Goal: Task Accomplishment & Management: Manage account settings

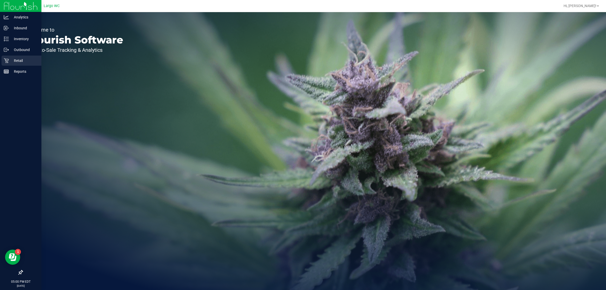
click at [6, 60] on icon at bounding box center [6, 60] width 5 height 5
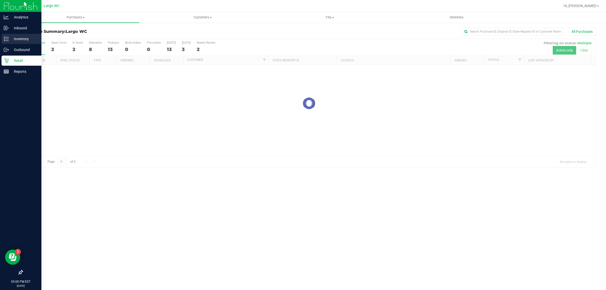
click at [27, 39] on p "Inventory" at bounding box center [24, 39] width 30 height 6
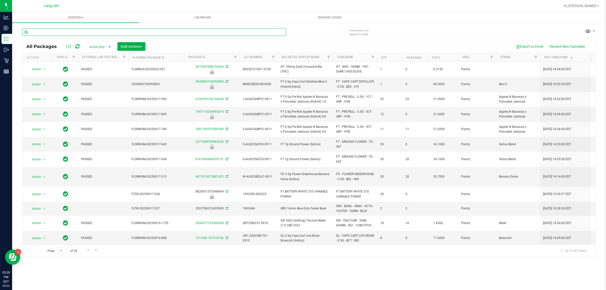
click at [172, 30] on input "text" at bounding box center [154, 32] width 264 height 8
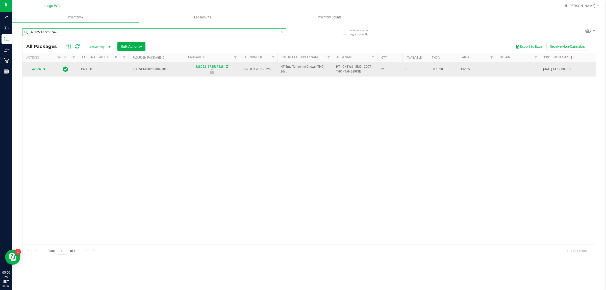
type input "3280221372567428"
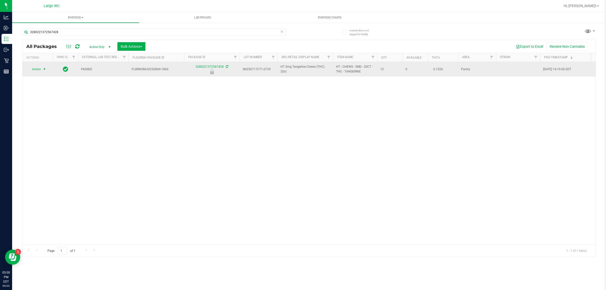
click at [35, 68] on span "Action" at bounding box center [35, 69] width 14 height 7
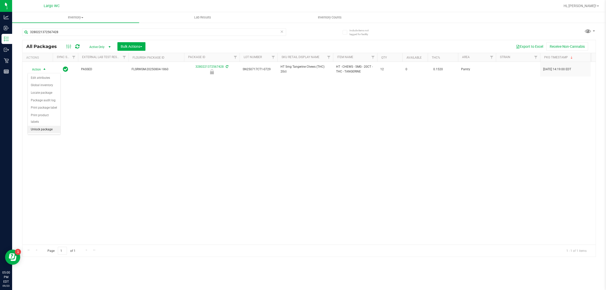
click at [38, 126] on li "Unlock package" at bounding box center [44, 130] width 33 height 8
click at [52, 140] on div "Action Action Adjust qty Create package Edit attributes Global inventory Locate…" at bounding box center [308, 153] width 573 height 182
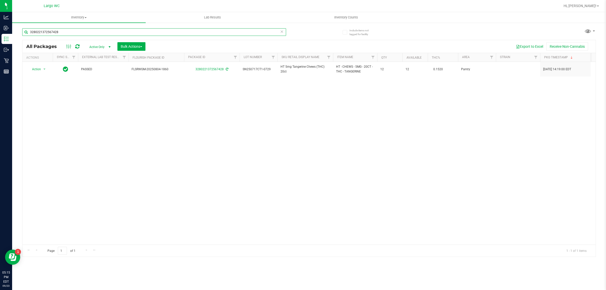
click at [44, 32] on input "3280221372567428" at bounding box center [154, 32] width 264 height 8
click at [40, 32] on input "3280221372567428" at bounding box center [154, 32] width 264 height 8
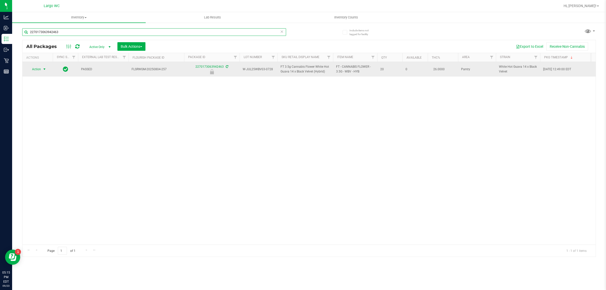
type input "2270173063942463"
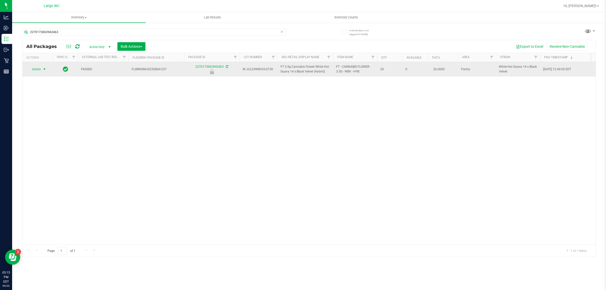
click at [43, 69] on span "select" at bounding box center [44, 69] width 4 height 4
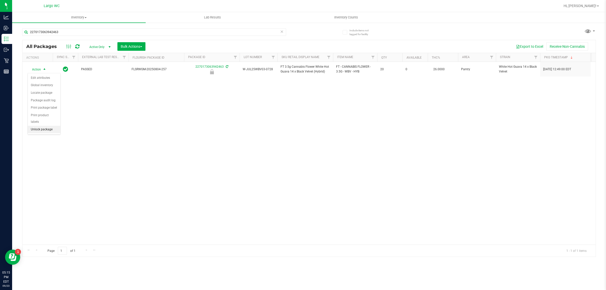
click at [35, 126] on li "Unlock package" at bounding box center [44, 130] width 33 height 8
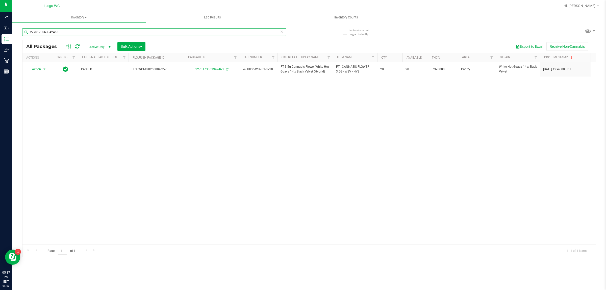
click at [44, 32] on input "2270173063942463" at bounding box center [154, 32] width 264 height 8
click at [46, 31] on input "2270173063942463" at bounding box center [154, 32] width 264 height 8
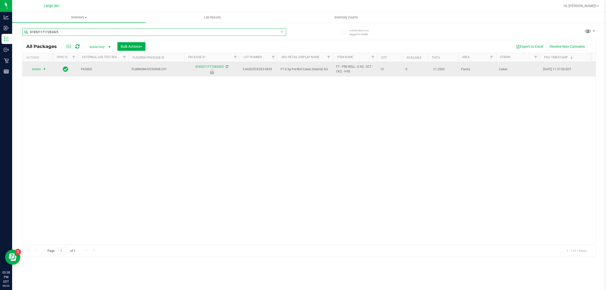
type input "8185211717283425"
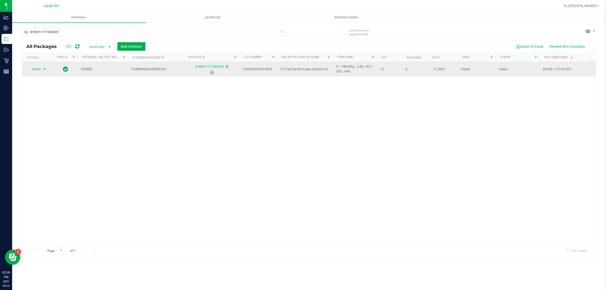
click at [43, 69] on span "select" at bounding box center [44, 69] width 4 height 4
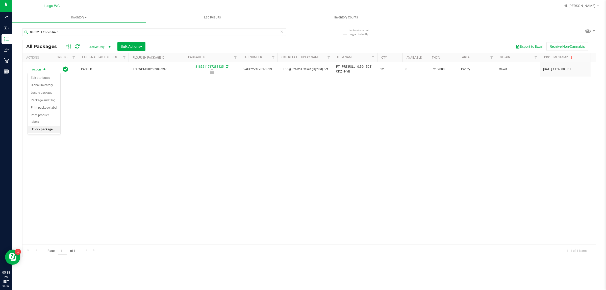
click at [45, 127] on li "Unlock package" at bounding box center [44, 130] width 33 height 8
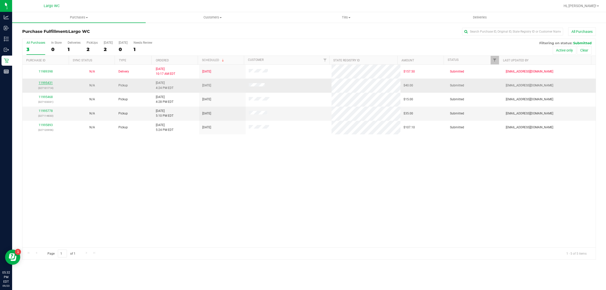
click at [47, 82] on link "11995431" at bounding box center [46, 83] width 14 height 4
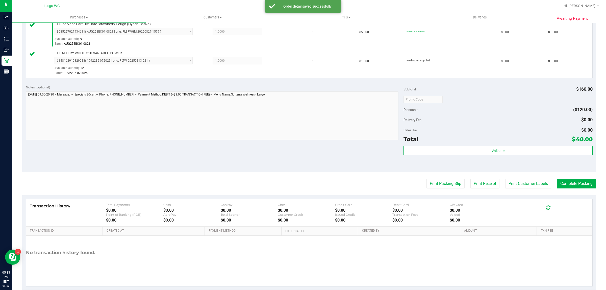
scroll to position [211, 0]
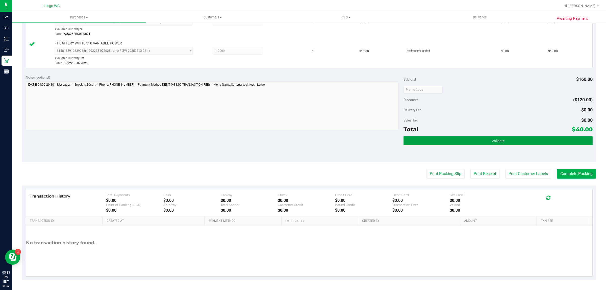
click at [445, 143] on button "Validate" at bounding box center [497, 140] width 189 height 9
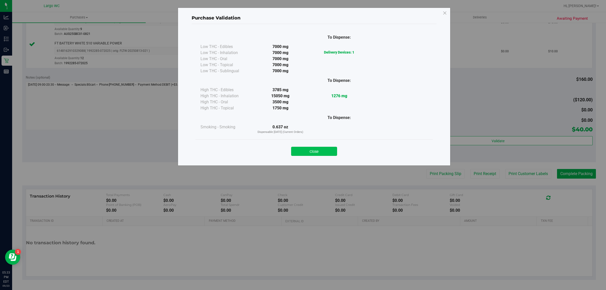
click at [313, 148] on button "Close" at bounding box center [314, 151] width 46 height 9
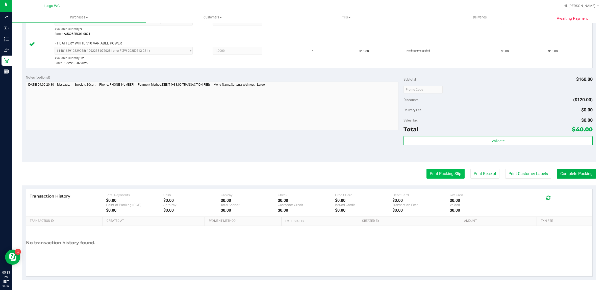
click at [444, 171] on button "Print Packing Slip" at bounding box center [445, 174] width 38 height 10
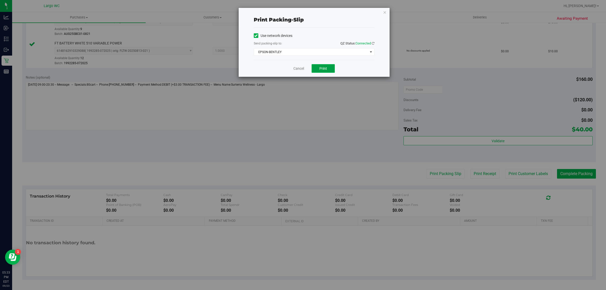
click at [323, 70] on span "Print" at bounding box center [323, 68] width 8 height 4
click at [296, 69] on link "Cancel" at bounding box center [296, 68] width 11 height 5
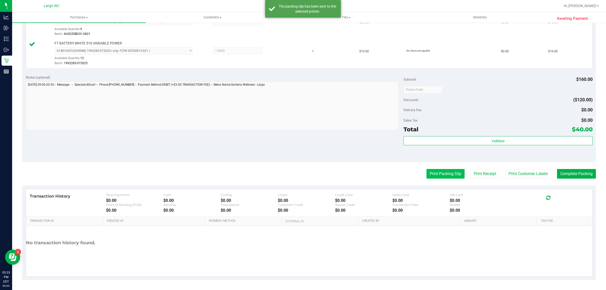
click at [438, 174] on button "Print Packing Slip" at bounding box center [445, 174] width 38 height 10
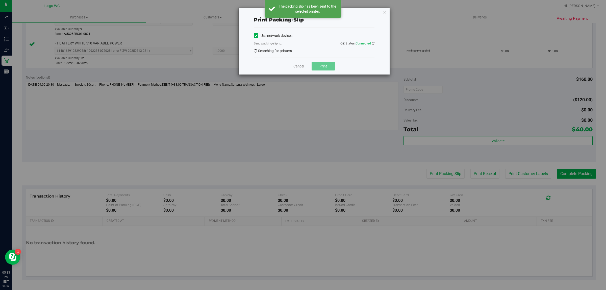
click at [300, 66] on link "Cancel" at bounding box center [298, 66] width 11 height 5
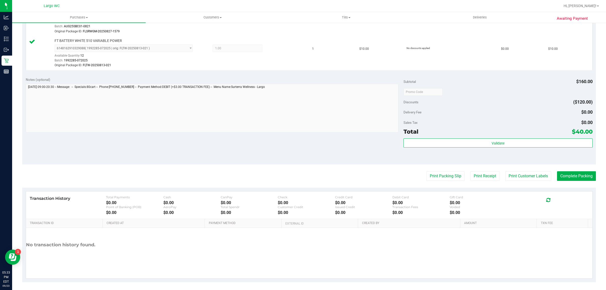
scroll to position [230, 0]
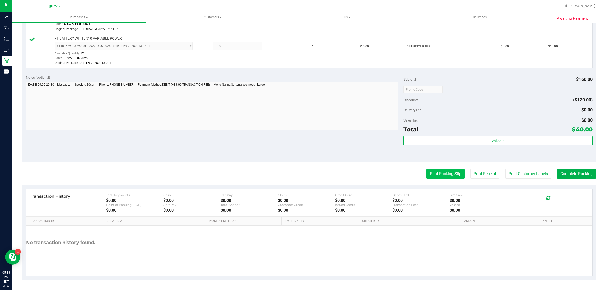
click at [433, 173] on button "Print Packing Slip" at bounding box center [445, 174] width 38 height 10
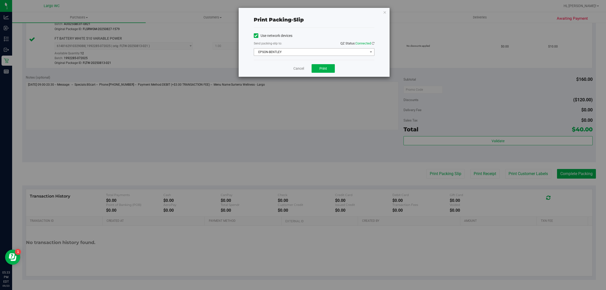
click at [308, 53] on span "EPSON-BENTLEY" at bounding box center [311, 51] width 114 height 7
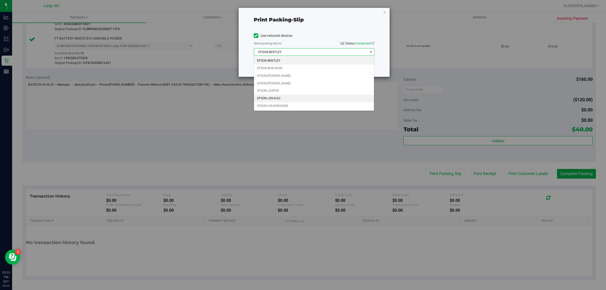
click at [298, 97] on li "EPSON-JEN-KAO" at bounding box center [314, 99] width 120 height 8
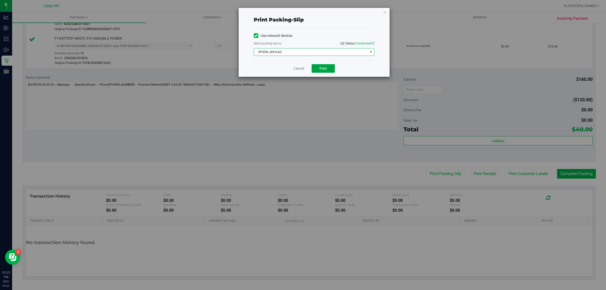
click at [322, 69] on span "Print" at bounding box center [323, 68] width 8 height 4
click at [294, 69] on link "Cancel" at bounding box center [298, 68] width 11 height 5
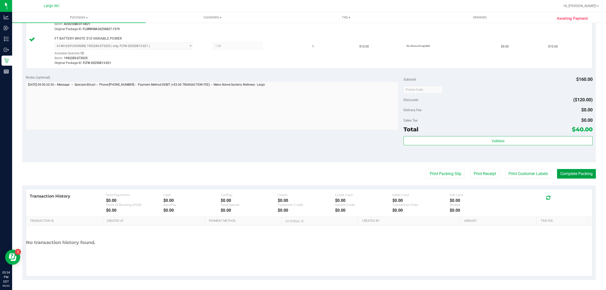
click at [588, 175] on button "Complete Packing" at bounding box center [576, 174] width 39 height 10
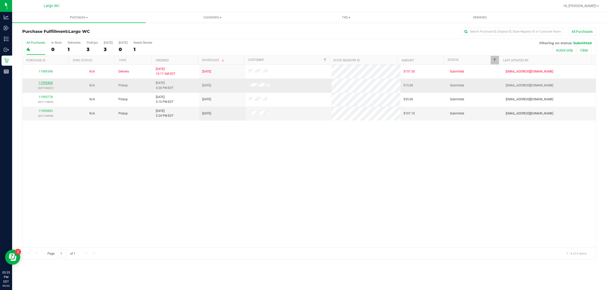
click at [41, 83] on link "11995468" at bounding box center [46, 83] width 14 height 4
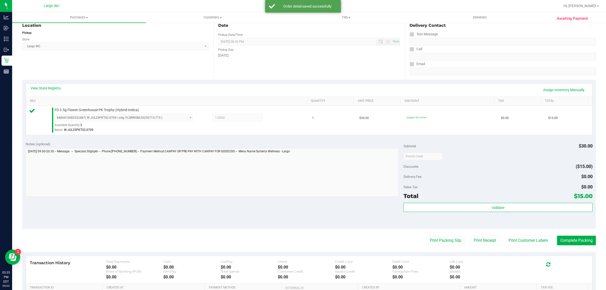
scroll to position [92, 0]
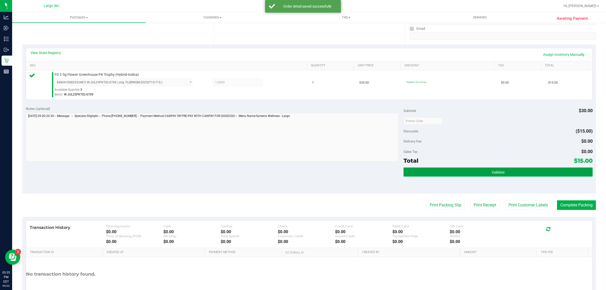
click at [500, 172] on button "Validate" at bounding box center [497, 171] width 189 height 9
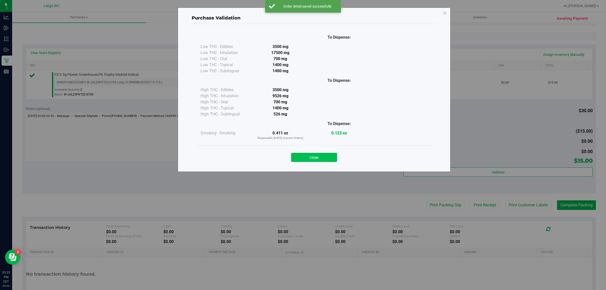
click at [332, 158] on button "Close" at bounding box center [314, 157] width 46 height 9
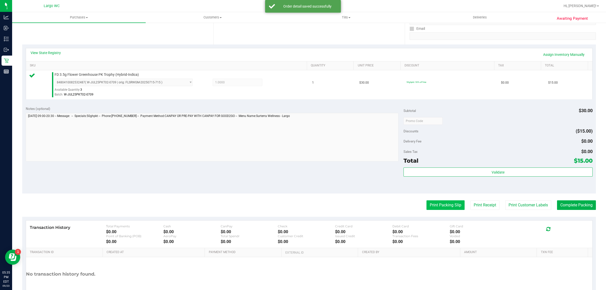
click at [445, 204] on button "Print Packing Slip" at bounding box center [445, 205] width 38 height 10
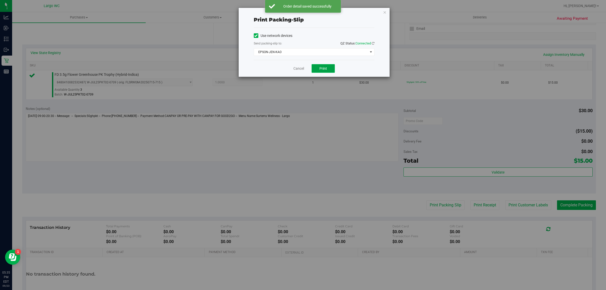
click at [319, 72] on button "Print" at bounding box center [322, 68] width 23 height 9
click at [296, 68] on link "Cancel" at bounding box center [296, 68] width 11 height 5
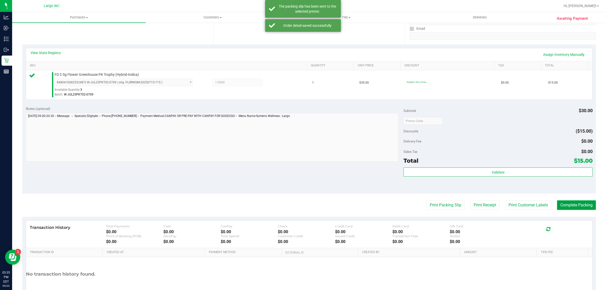
click at [564, 205] on button "Complete Packing" at bounding box center [576, 205] width 39 height 10
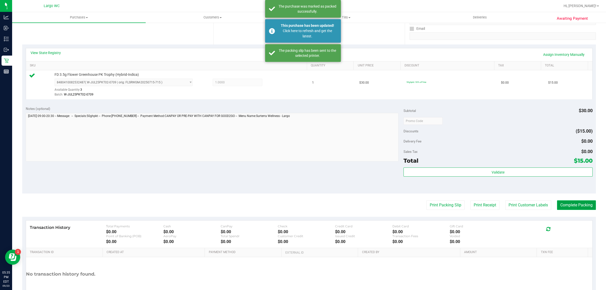
click at [557, 200] on button "Complete Packing" at bounding box center [576, 205] width 39 height 10
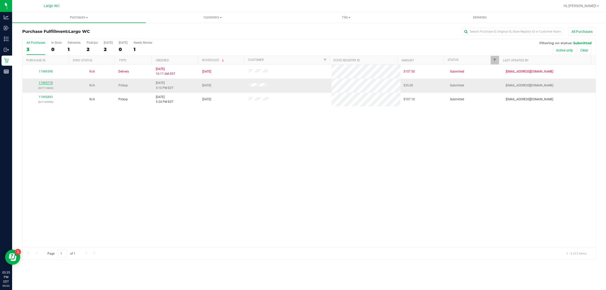
click at [45, 84] on link "11995778" at bounding box center [46, 83] width 14 height 4
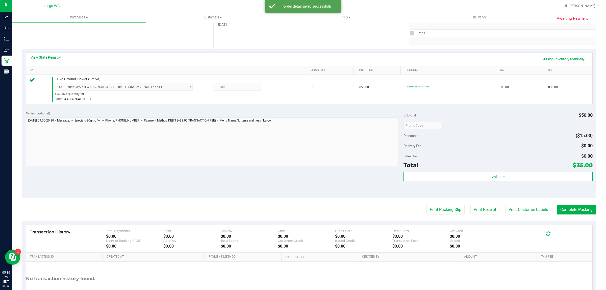
scroll to position [86, 0]
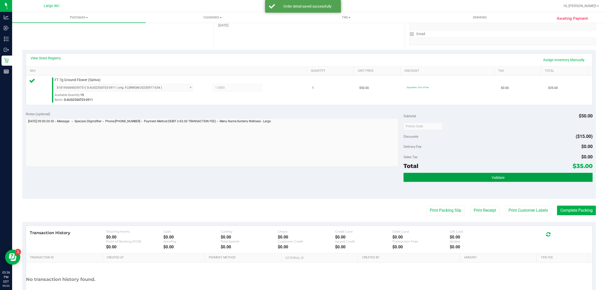
click at [496, 175] on button "Validate" at bounding box center [497, 177] width 189 height 9
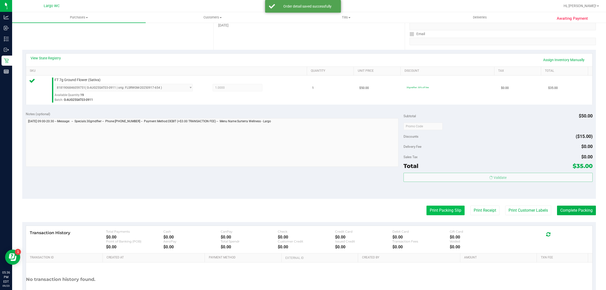
click at [437, 213] on button "Print Packing Slip" at bounding box center [445, 210] width 38 height 10
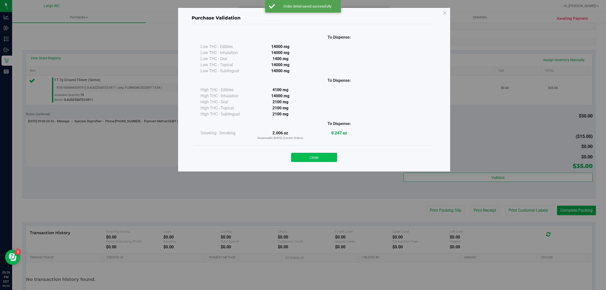
click at [321, 156] on button "Close" at bounding box center [314, 157] width 46 height 9
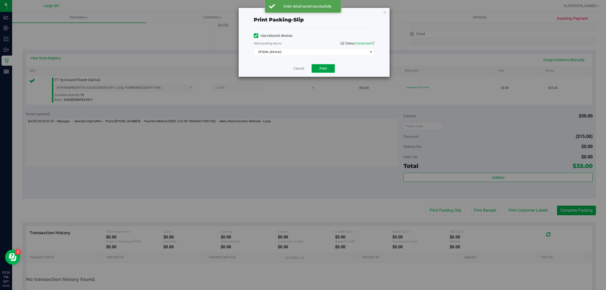
click at [322, 71] on button "Print" at bounding box center [322, 68] width 23 height 9
click at [301, 69] on link "Cancel" at bounding box center [296, 68] width 11 height 5
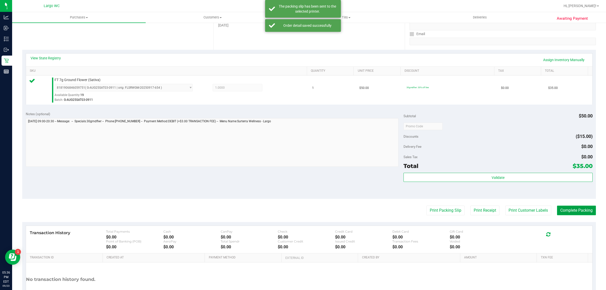
click at [559, 206] on button "Complete Packing" at bounding box center [576, 210] width 39 height 10
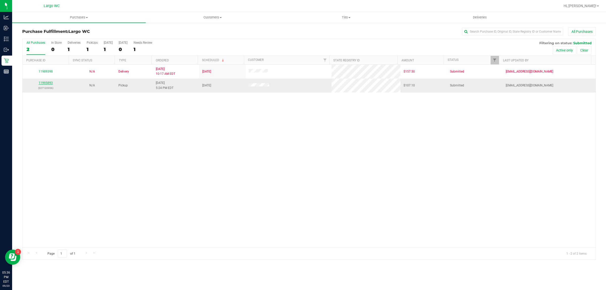
click at [47, 84] on link "11995893" at bounding box center [46, 83] width 14 height 4
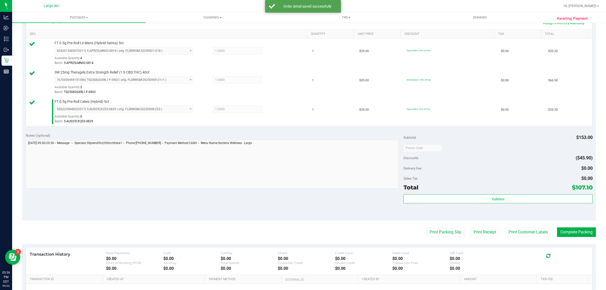
scroll to position [130, 0]
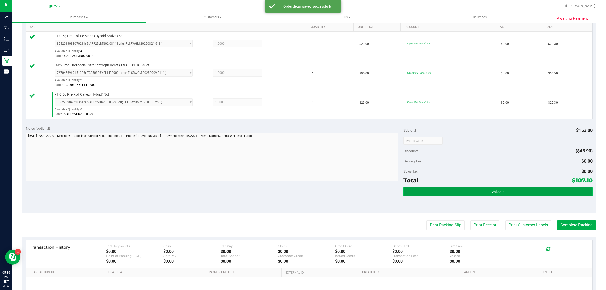
click at [474, 195] on button "Validate" at bounding box center [497, 191] width 189 height 9
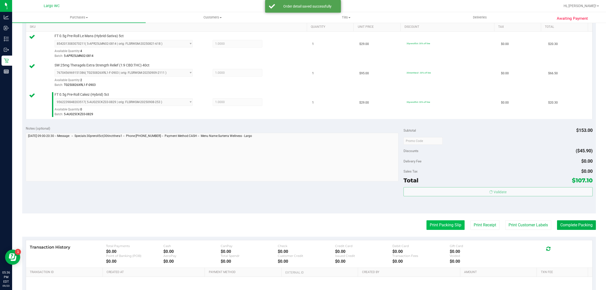
click at [440, 225] on button "Print Packing Slip" at bounding box center [445, 225] width 38 height 10
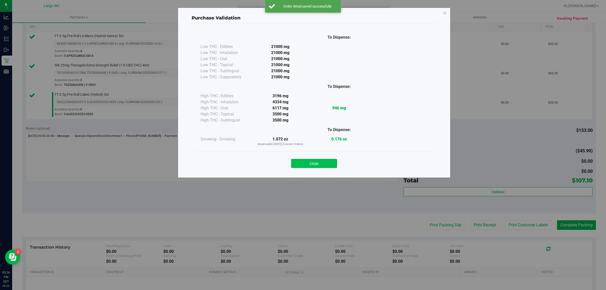
click at [314, 166] on button "Close" at bounding box center [314, 163] width 46 height 9
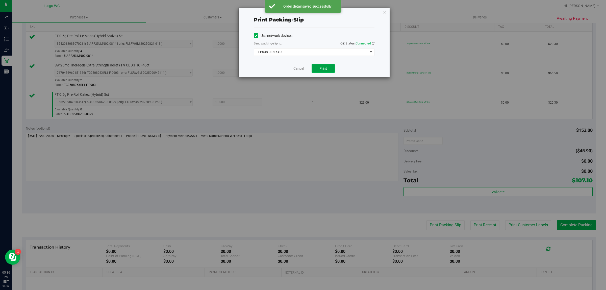
click at [319, 72] on button "Print" at bounding box center [322, 68] width 23 height 9
click at [296, 69] on link "Cancel" at bounding box center [296, 68] width 11 height 5
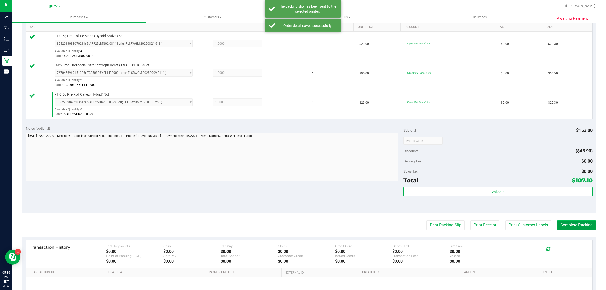
click at [565, 228] on button "Complete Packing" at bounding box center [576, 225] width 39 height 10
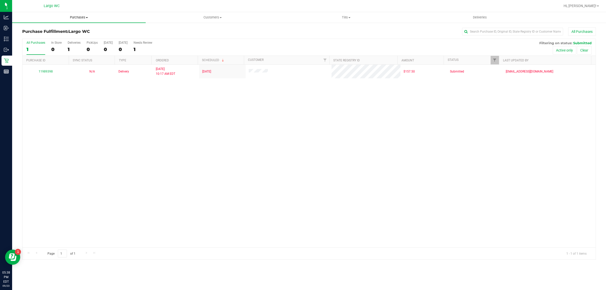
click at [81, 15] on span "Purchases" at bounding box center [78, 17] width 133 height 5
click at [70, 29] on li "Summary of purchases" at bounding box center [78, 31] width 133 height 6
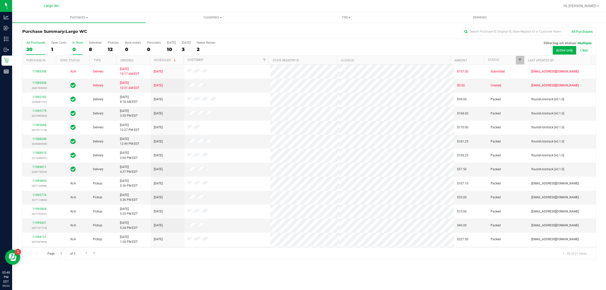
click at [76, 46] on div "0" at bounding box center [77, 49] width 10 height 6
click at [0, 0] on input "In Store 0" at bounding box center [0, 0] width 0 height 0
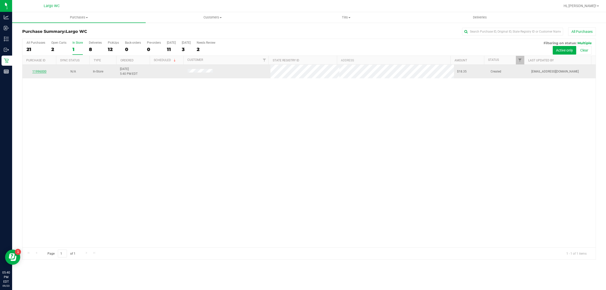
click at [38, 72] on link "11996000" at bounding box center [39, 72] width 14 height 4
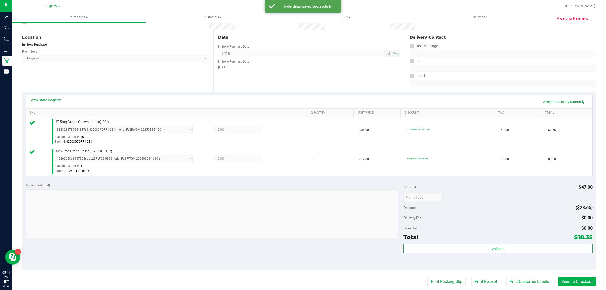
scroll to position [48, 0]
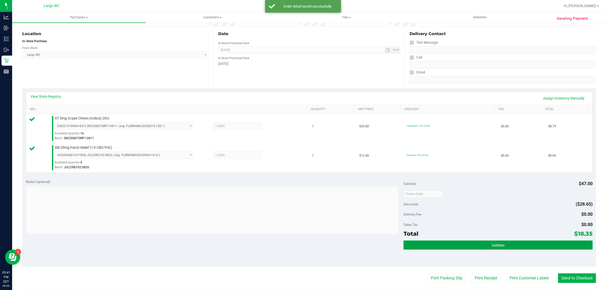
click at [507, 245] on button "Validate" at bounding box center [497, 244] width 189 height 9
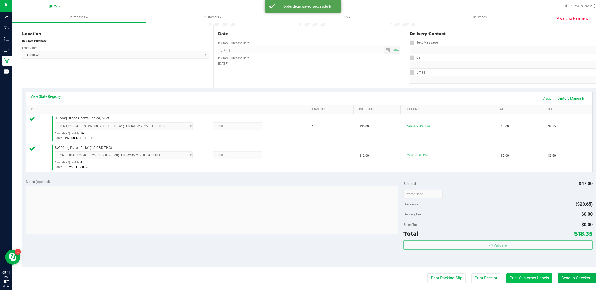
click at [517, 278] on button "Print Customer Labels" at bounding box center [529, 278] width 46 height 10
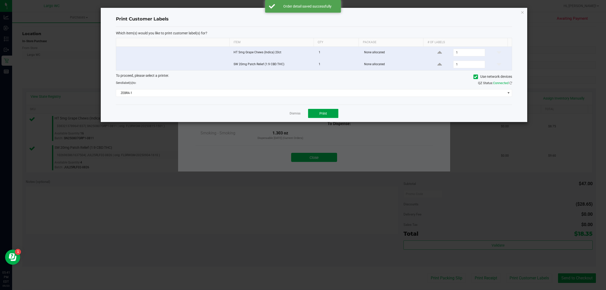
click at [320, 112] on span "Print" at bounding box center [323, 113] width 8 height 4
click at [292, 114] on link "Dismiss" at bounding box center [294, 113] width 11 height 4
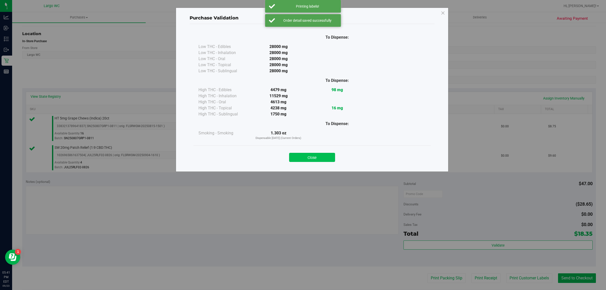
click at [315, 156] on button "Close" at bounding box center [312, 157] width 46 height 9
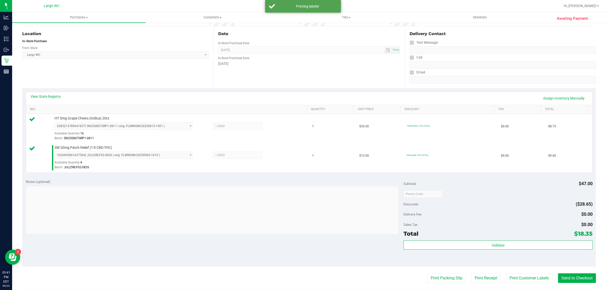
click at [570, 264] on div "Notes (optional) Subtotal $47.00 Discounts ($28.65) Delivery Fee $0.00 Sales Ta…" at bounding box center [308, 220] width 573 height 91
click at [568, 275] on button "Send to Checkout" at bounding box center [577, 278] width 38 height 10
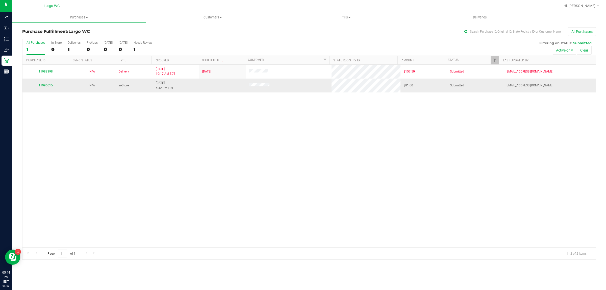
click at [42, 85] on link "11996015" at bounding box center [46, 86] width 14 height 4
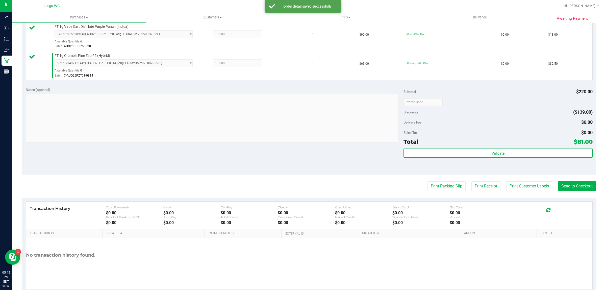
scroll to position [211, 0]
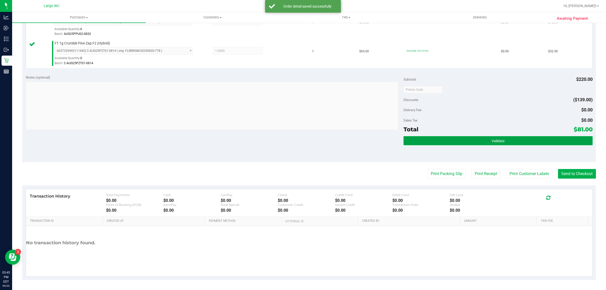
click at [507, 140] on button "Validate" at bounding box center [497, 140] width 189 height 9
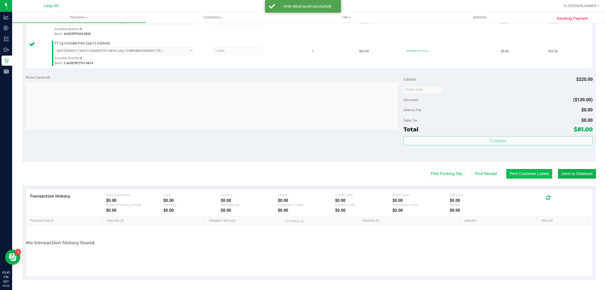
click at [514, 174] on button "Print Customer Labels" at bounding box center [529, 174] width 46 height 10
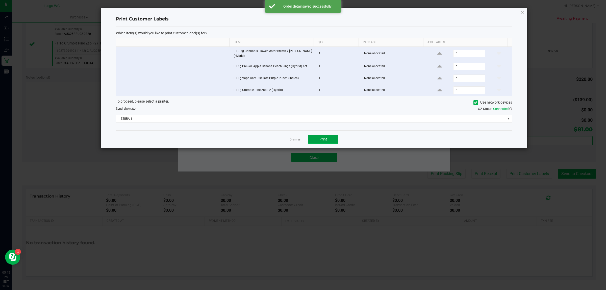
click at [323, 140] on span "Print" at bounding box center [323, 139] width 8 height 4
click at [293, 140] on link "Dismiss" at bounding box center [294, 139] width 11 height 4
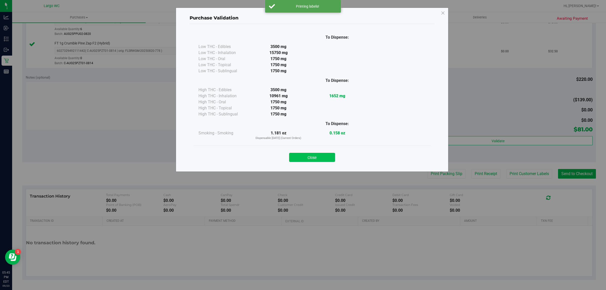
click at [310, 161] on button "Close" at bounding box center [312, 157] width 46 height 9
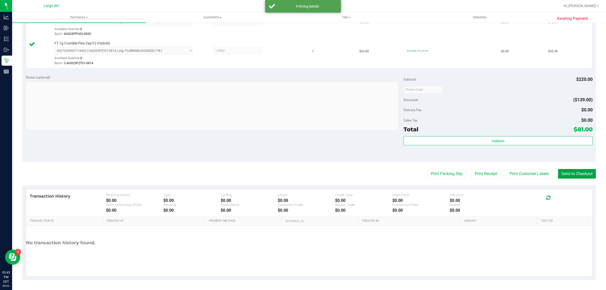
click at [575, 174] on button "Send to Checkout" at bounding box center [577, 174] width 38 height 10
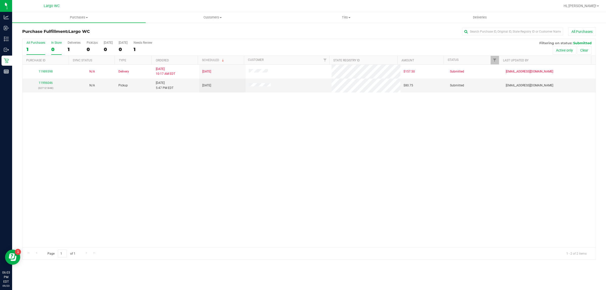
click at [52, 50] on div "0" at bounding box center [56, 49] width 10 height 6
click at [0, 0] on input "In Store 0" at bounding box center [0, 0] width 0 height 0
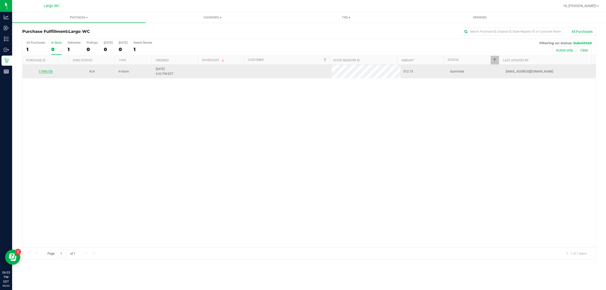
click at [43, 72] on link "11996156" at bounding box center [46, 72] width 14 height 4
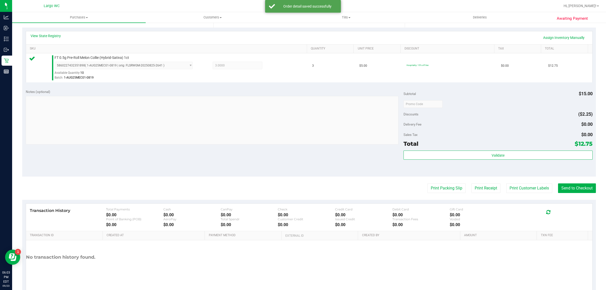
scroll to position [108, 0]
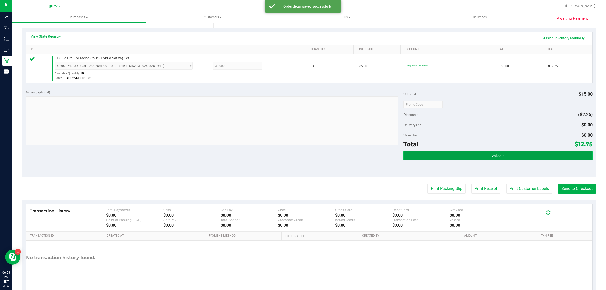
click at [500, 158] on button "Validate" at bounding box center [497, 155] width 189 height 9
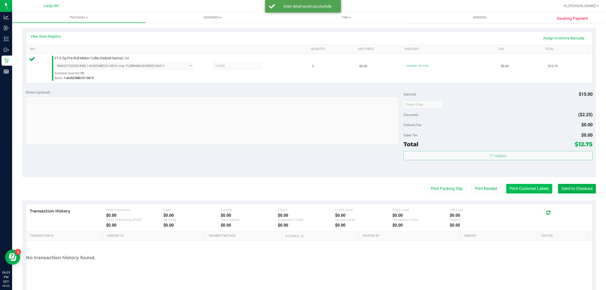
click at [513, 189] on button "Print Customer Labels" at bounding box center [529, 189] width 46 height 10
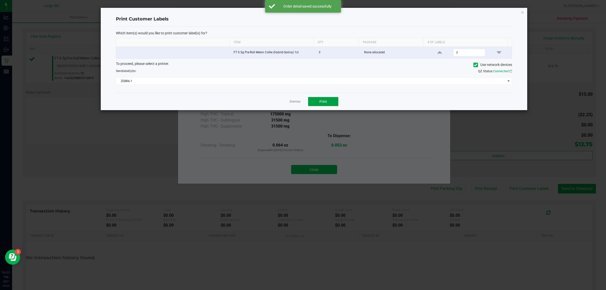
click at [328, 103] on button "Print" at bounding box center [323, 101] width 30 height 9
click at [293, 103] on link "Dismiss" at bounding box center [294, 101] width 11 height 4
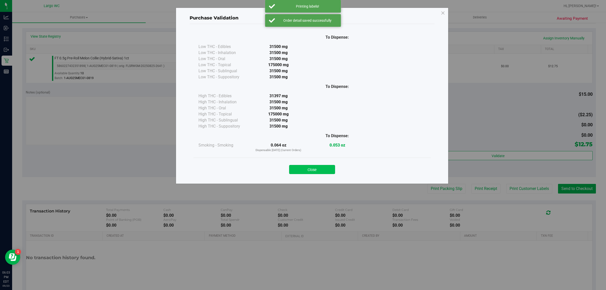
click at [321, 167] on button "Close" at bounding box center [312, 169] width 46 height 9
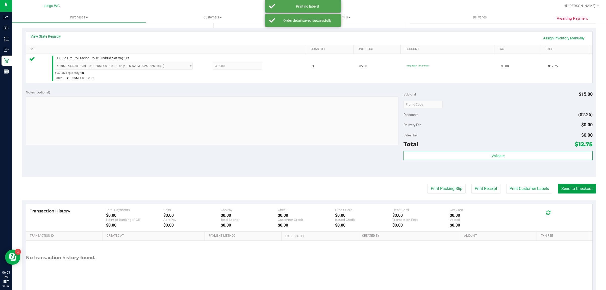
click at [573, 191] on button "Send to Checkout" at bounding box center [577, 189] width 38 height 10
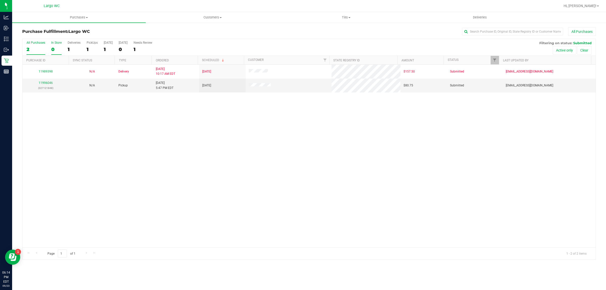
click at [54, 51] on div "0" at bounding box center [56, 49] width 10 height 6
click at [0, 0] on input "In Store 0" at bounding box center [0, 0] width 0 height 0
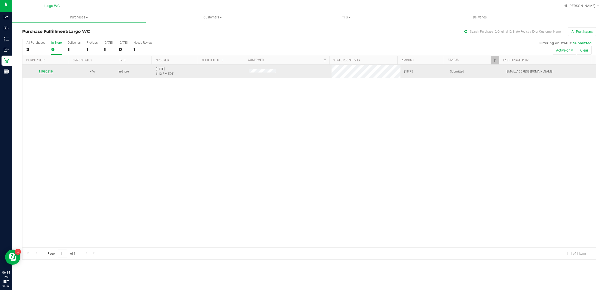
click at [44, 72] on link "11996219" at bounding box center [46, 72] width 14 height 4
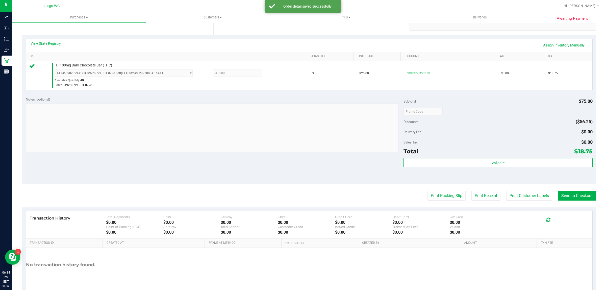
scroll to position [98, 0]
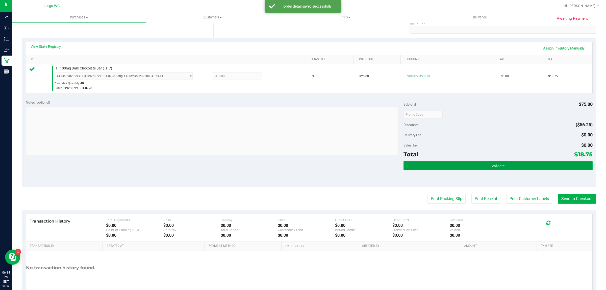
click at [505, 168] on button "Validate" at bounding box center [497, 165] width 189 height 9
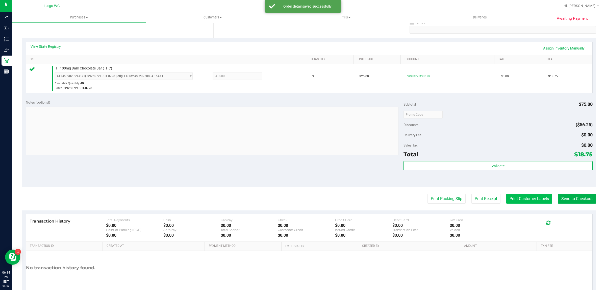
click at [515, 200] on button "Print Customer Labels" at bounding box center [529, 199] width 46 height 10
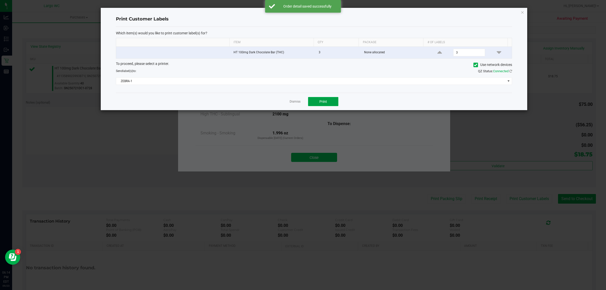
click at [325, 101] on span "Print" at bounding box center [323, 101] width 8 height 4
click at [297, 103] on link "Dismiss" at bounding box center [294, 101] width 11 height 4
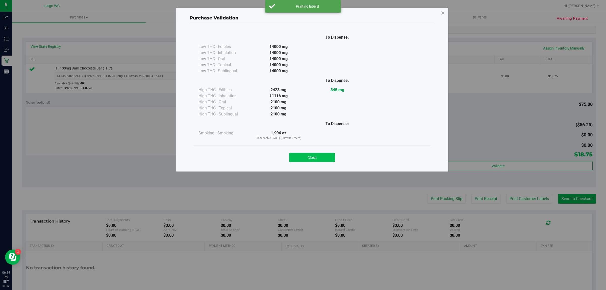
click at [323, 160] on button "Close" at bounding box center [312, 157] width 46 height 9
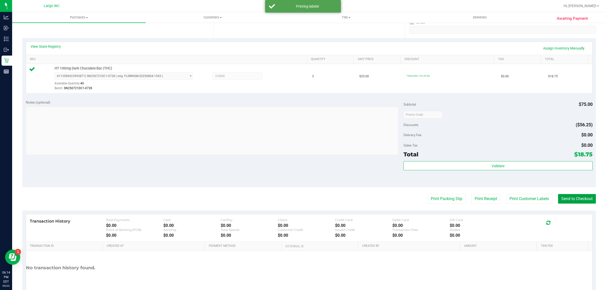
click at [574, 198] on button "Send to Checkout" at bounding box center [577, 199] width 38 height 10
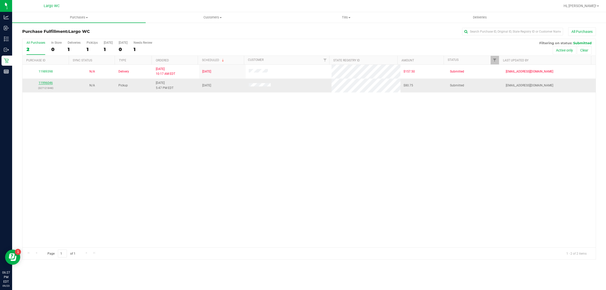
click at [44, 84] on link "11996046" at bounding box center [46, 83] width 14 height 4
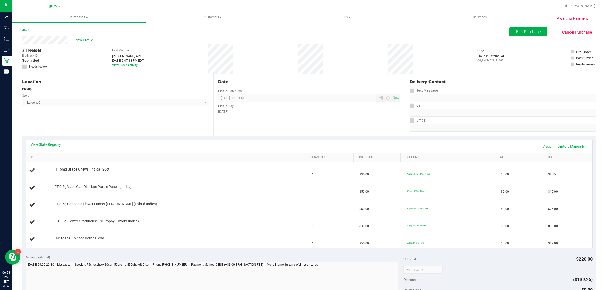
click at [49, 48] on div "# 11996046 BioTrack ID: - Submitted Needs review Last Modified Jane API Sep 23,…" at bounding box center [308, 59] width 573 height 30
click at [84, 41] on span "View Profile" at bounding box center [84, 40] width 20 height 5
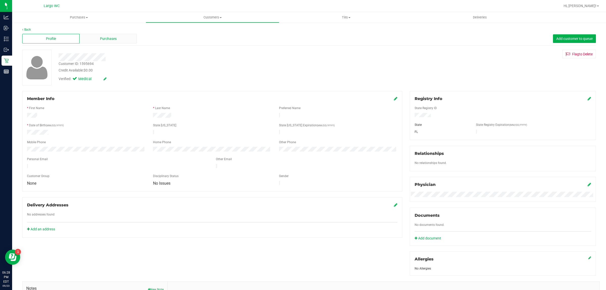
click at [118, 38] on div "Purchases" at bounding box center [107, 39] width 57 height 10
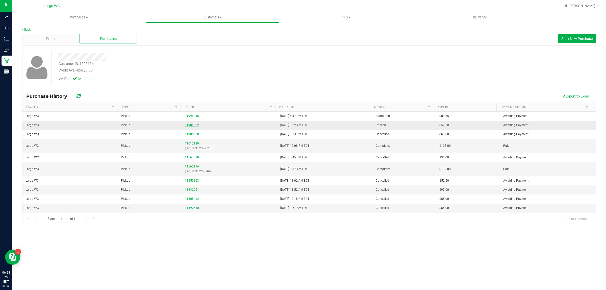
click at [187, 125] on link "11986822" at bounding box center [192, 125] width 14 height 4
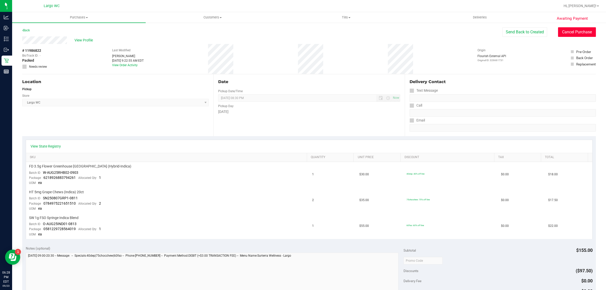
click at [568, 32] on button "Cancel Purchase" at bounding box center [577, 32] width 38 height 10
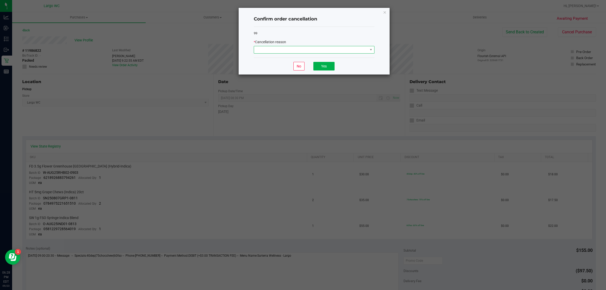
click at [346, 52] on span at bounding box center [311, 49] width 114 height 7
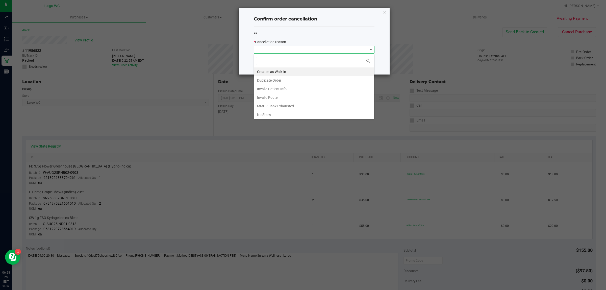
scroll to position [8, 120]
click at [286, 82] on li "Duplicate Order" at bounding box center [314, 80] width 120 height 9
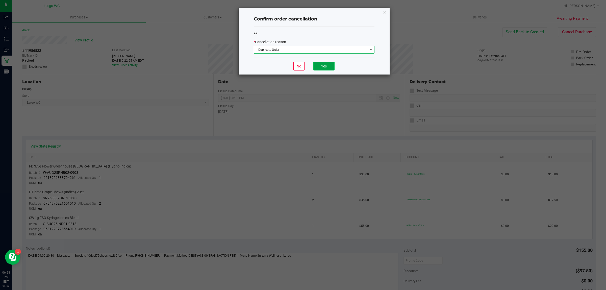
click at [326, 66] on button "Yes" at bounding box center [323, 66] width 21 height 9
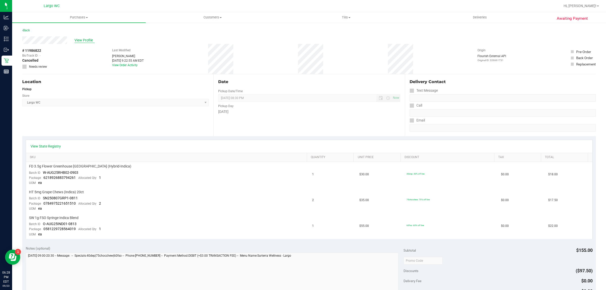
click at [78, 40] on span "View Profile" at bounding box center [84, 40] width 20 height 5
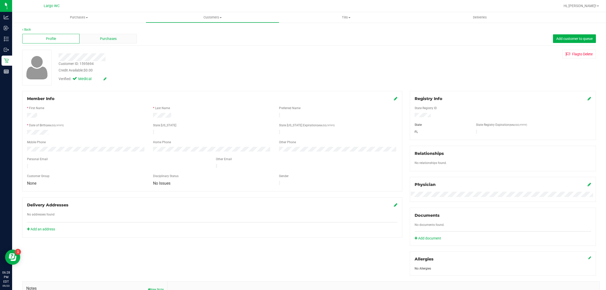
click at [114, 36] on span "Purchases" at bounding box center [108, 38] width 17 height 5
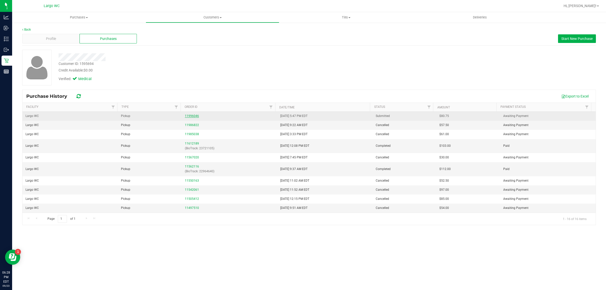
click at [193, 116] on link "11996046" at bounding box center [192, 116] width 14 height 4
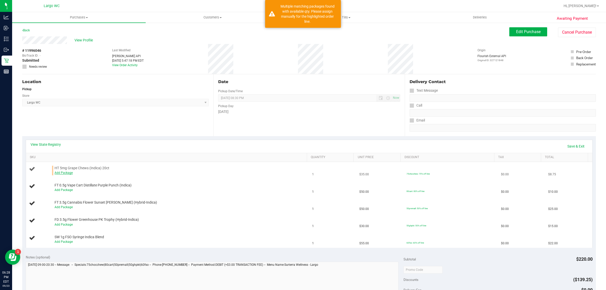
click at [70, 173] on link "Add Package" at bounding box center [64, 173] width 18 height 4
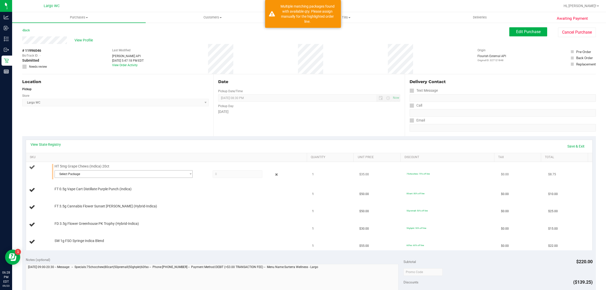
click at [96, 171] on span "Select Package" at bounding box center [120, 173] width 131 height 7
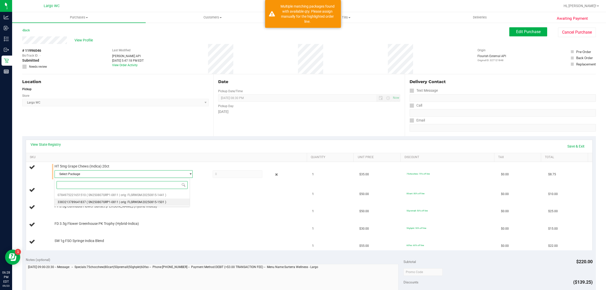
click at [106, 200] on span "( SN250807GRP1-0811 | orig: FLSRWGM-20250815-1501 )" at bounding box center [126, 202] width 79 height 4
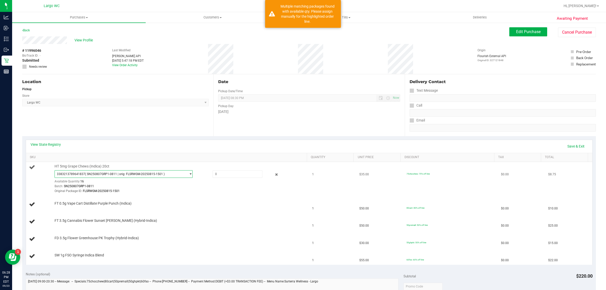
click at [188, 174] on span "select" at bounding box center [190, 174] width 4 height 4
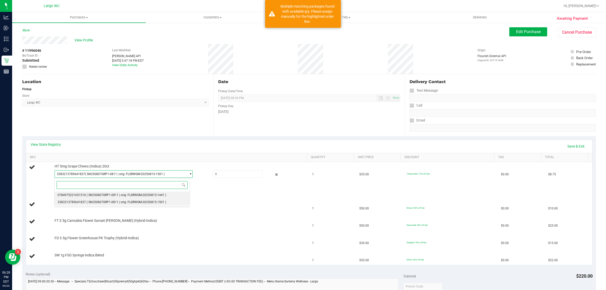
click at [172, 193] on li "0784975221651510 ( SN250807GRP1-0811 | orig: FLSRWGM-20250815-1441 )" at bounding box center [122, 194] width 135 height 7
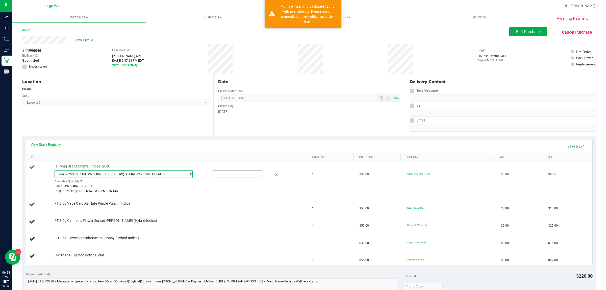
click at [221, 174] on input "text" at bounding box center [237, 173] width 49 height 7
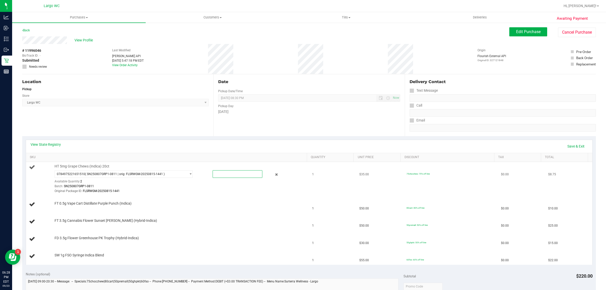
type input "1"
click at [574, 144] on link "Save & Exit" at bounding box center [576, 146] width 24 height 9
type input "1.0000"
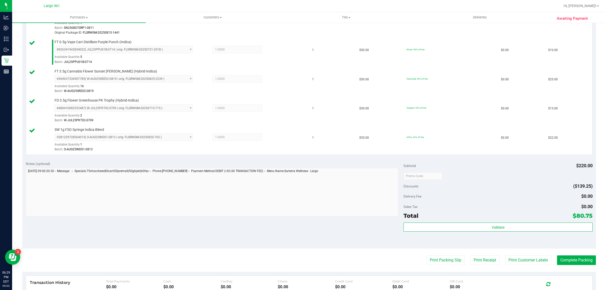
scroll to position [226, 0]
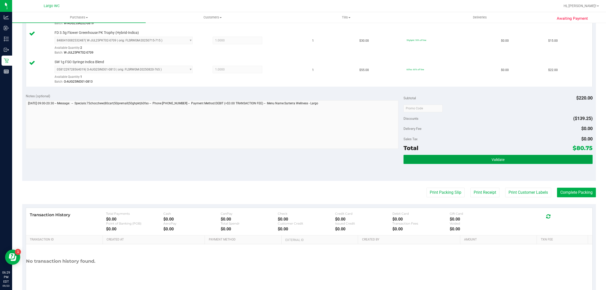
click at [511, 162] on button "Validate" at bounding box center [497, 159] width 189 height 9
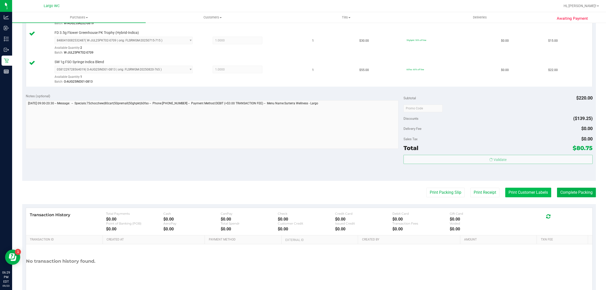
click at [517, 194] on button "Print Customer Labels" at bounding box center [528, 192] width 46 height 10
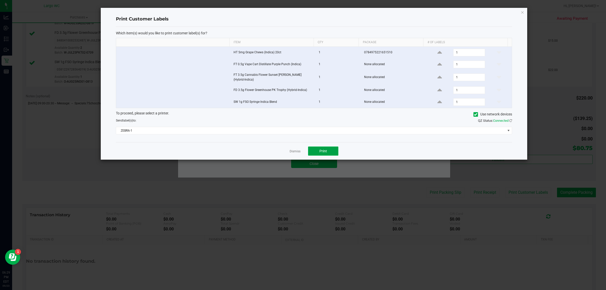
click at [319, 153] on button "Print" at bounding box center [323, 150] width 30 height 9
click at [294, 149] on link "Dismiss" at bounding box center [294, 151] width 11 height 4
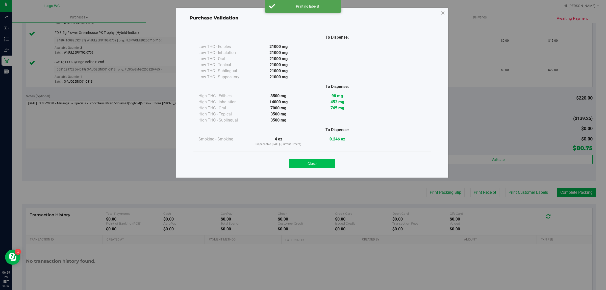
click at [312, 165] on button "Close" at bounding box center [312, 163] width 46 height 9
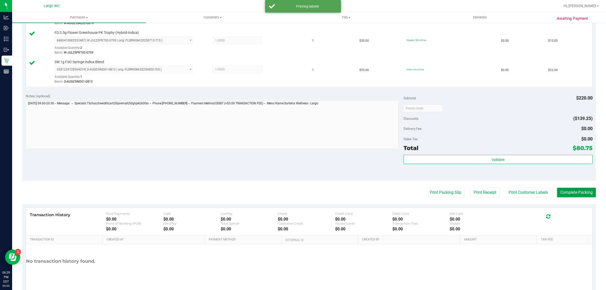
click at [574, 192] on button "Complete Packing" at bounding box center [576, 192] width 39 height 10
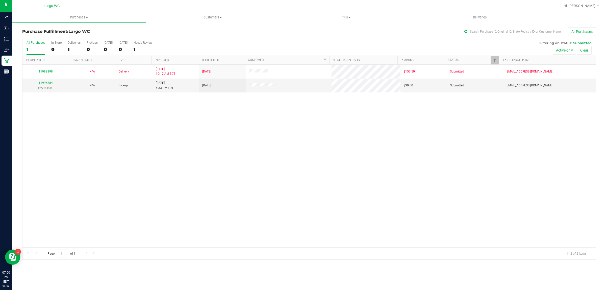
click at [246, 271] on div "Purchases Summary of purchases Fulfillment All purchases Customers All customer…" at bounding box center [308, 151] width 593 height 278
click at [127, 127] on div "11989398 N/A Delivery 9/23/2025 10:17 AM EDT 9/26/2025 $157.50 Submitted hmckei…" at bounding box center [308, 156] width 573 height 182
click at [45, 85] on div "11996354 (327144303)" at bounding box center [45, 85] width 40 height 10
click at [47, 84] on link "11996354" at bounding box center [46, 83] width 14 height 4
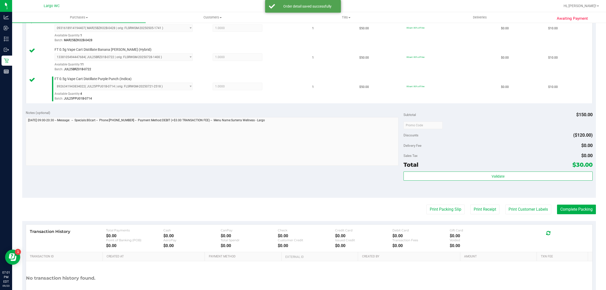
scroll to position [150, 0]
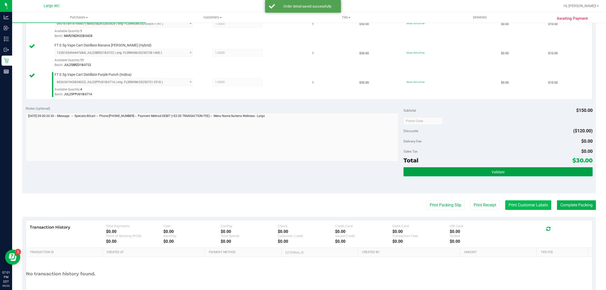
click at [510, 174] on button "Validate" at bounding box center [497, 171] width 189 height 9
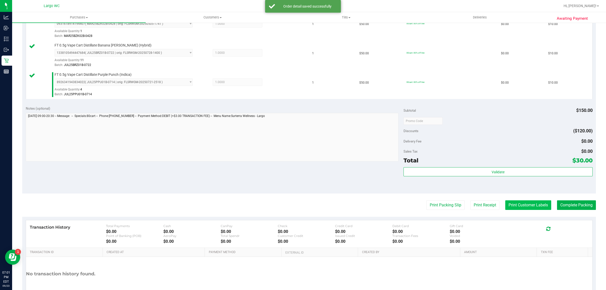
click at [519, 210] on button "Print Customer Labels" at bounding box center [528, 205] width 46 height 10
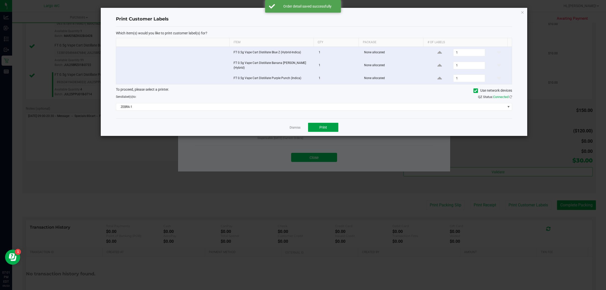
click at [324, 125] on span "Print" at bounding box center [323, 127] width 8 height 4
click at [293, 127] on link "Dismiss" at bounding box center [294, 127] width 11 height 4
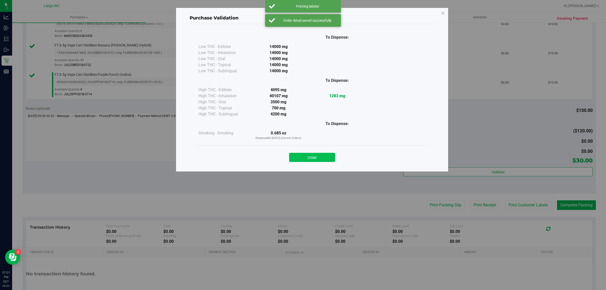
click at [310, 158] on button "Close" at bounding box center [312, 157] width 46 height 9
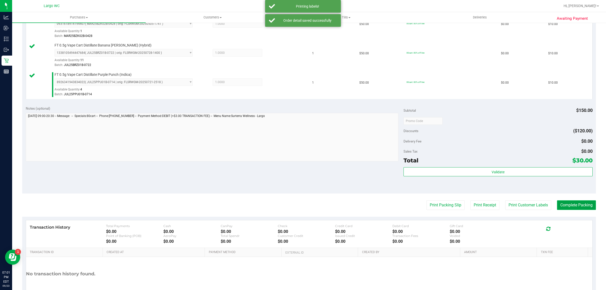
click at [572, 206] on button "Complete Packing" at bounding box center [576, 205] width 39 height 10
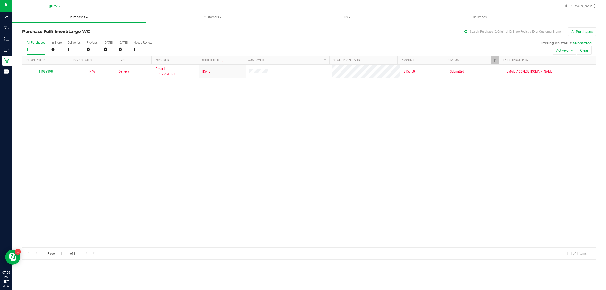
click at [72, 13] on uib-tab-heading "Purchases Summary of purchases Fulfillment All purchases" at bounding box center [78, 17] width 133 height 11
click at [40, 31] on span "Summary of purchases" at bounding box center [38, 30] width 52 height 4
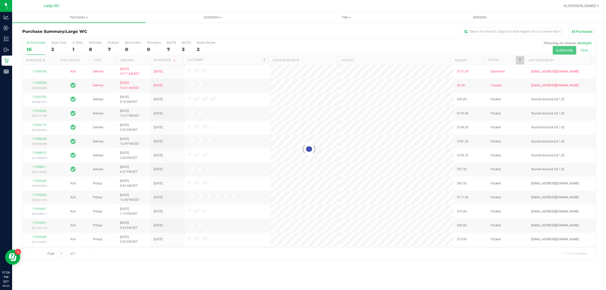
click at [76, 47] on div at bounding box center [308, 149] width 573 height 220
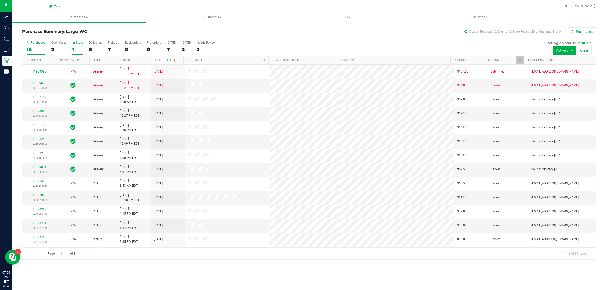
click at [73, 49] on div "1" at bounding box center [77, 49] width 10 height 6
click at [0, 0] on input "In Store 1" at bounding box center [0, 0] width 0 height 0
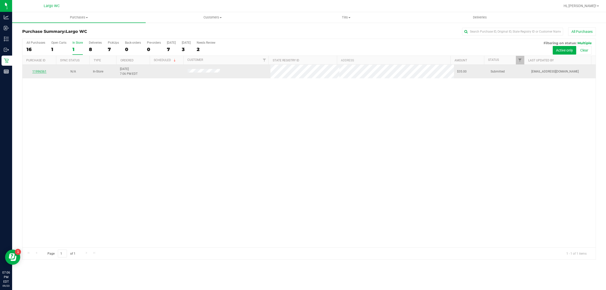
click at [39, 71] on link "11996561" at bounding box center [39, 72] width 14 height 4
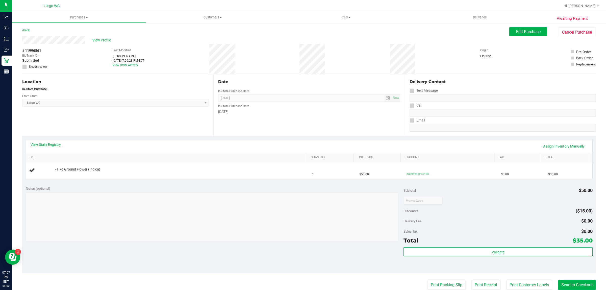
click at [51, 143] on link "View State Registry" at bounding box center [46, 144] width 30 height 5
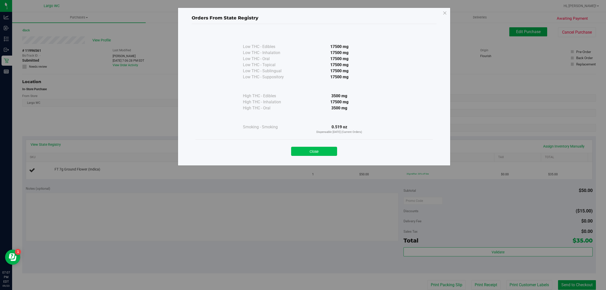
click at [325, 152] on button "Close" at bounding box center [314, 151] width 46 height 9
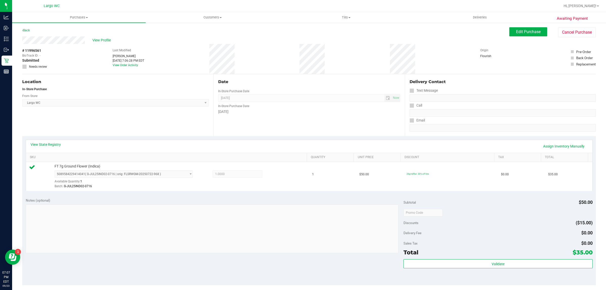
click at [326, 282] on div "Notes (optional) Subtotal $50.00 Discounts ($15.00) Delivery Fee $0.00 Sales Ta…" at bounding box center [308, 239] width 573 height 91
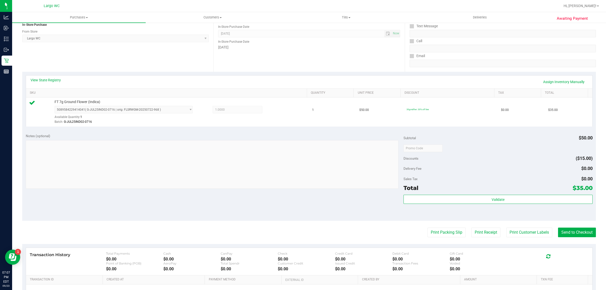
scroll to position [89, 0]
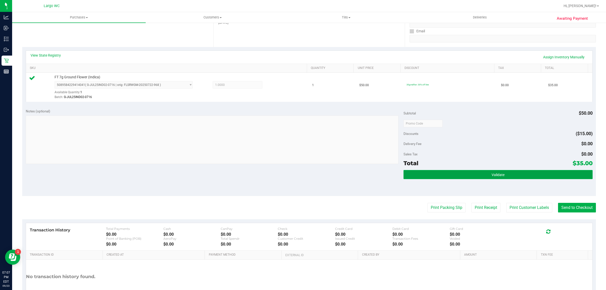
click at [510, 173] on button "Validate" at bounding box center [497, 174] width 189 height 9
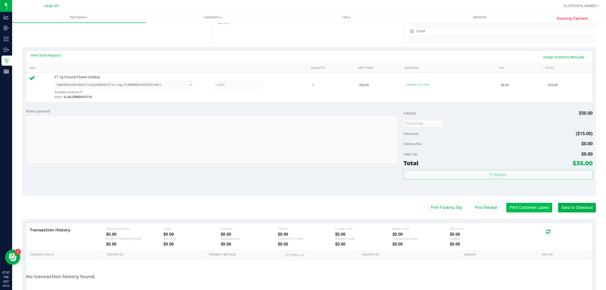
click at [515, 205] on button "Print Customer Labels" at bounding box center [529, 208] width 46 height 10
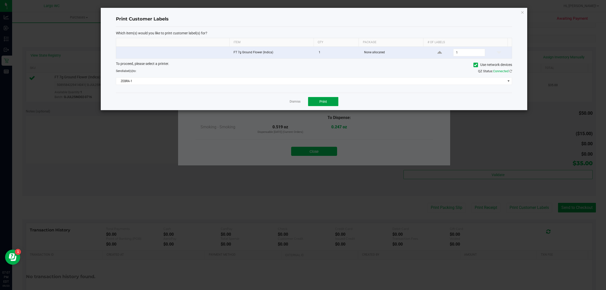
click at [324, 102] on span "Print" at bounding box center [323, 101] width 8 height 4
click at [294, 103] on link "Dismiss" at bounding box center [294, 101] width 11 height 4
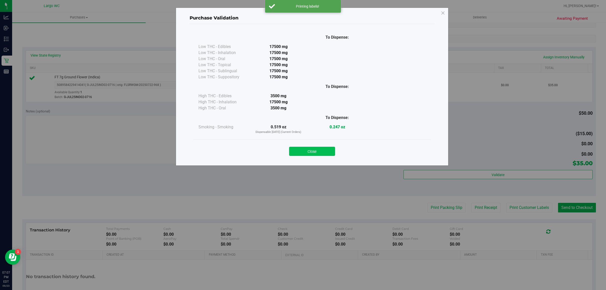
click at [319, 154] on button "Close" at bounding box center [312, 151] width 46 height 9
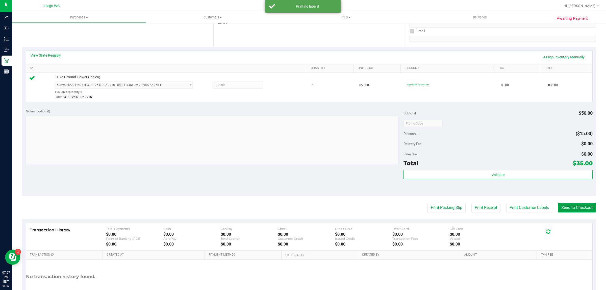
click at [581, 206] on button "Send to Checkout" at bounding box center [577, 208] width 38 height 10
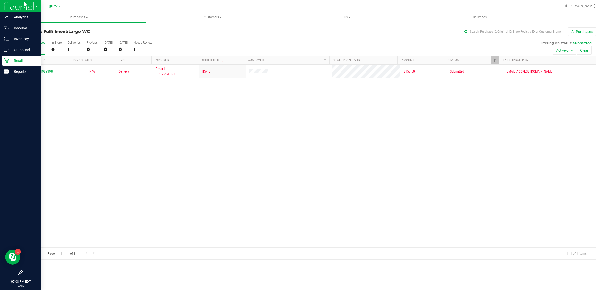
drag, startPoint x: 27, startPoint y: 152, endPoint x: 33, endPoint y: 153, distance: 6.6
click at [27, 152] on div at bounding box center [20, 172] width 41 height 190
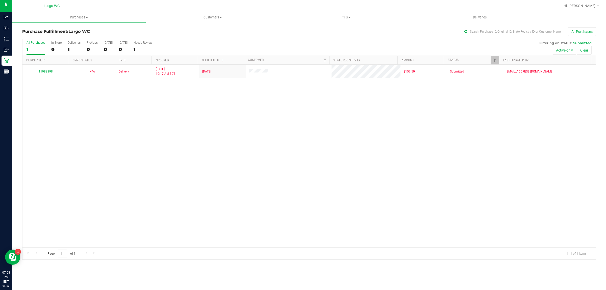
click at [218, 161] on div "11989398 N/A Delivery 9/23/2025 10:17 AM EDT 9/26/2025 $157.50 Submitted hmckei…" at bounding box center [308, 156] width 573 height 182
click at [85, 18] on span "Purchases" at bounding box center [78, 17] width 133 height 5
click at [75, 28] on li "Summary of purchases" at bounding box center [78, 31] width 133 height 6
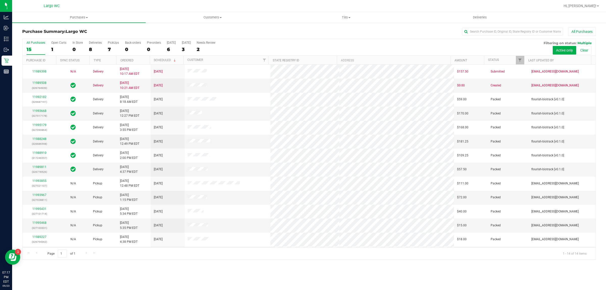
click at [45, 30] on h3 "Purchase Summary: Largo WC" at bounding box center [117, 31] width 191 height 5
click at [76, 43] on div "In Store" at bounding box center [77, 43] width 10 height 4
click at [0, 0] on input "In Store 0" at bounding box center [0, 0] width 0 height 0
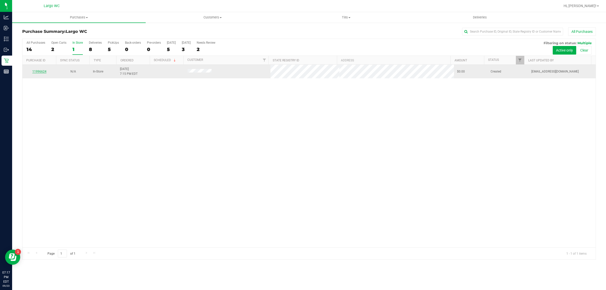
click at [37, 72] on link "11996624" at bounding box center [39, 72] width 14 height 4
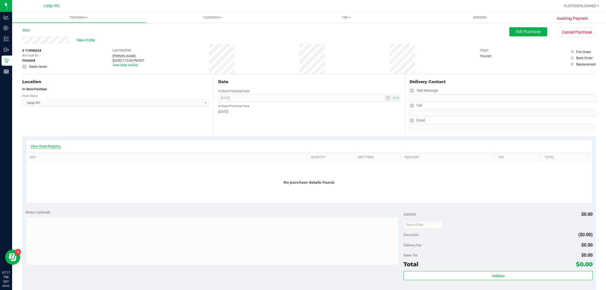
click at [46, 147] on link "View State Registry" at bounding box center [46, 146] width 30 height 5
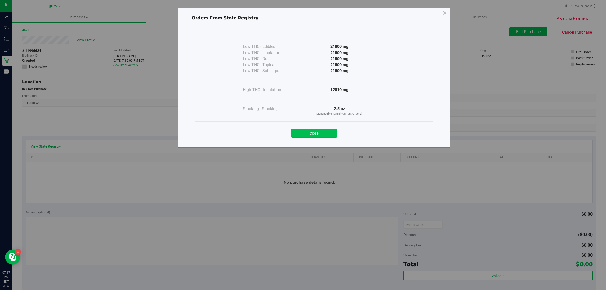
click at [315, 129] on button "Close" at bounding box center [314, 132] width 46 height 9
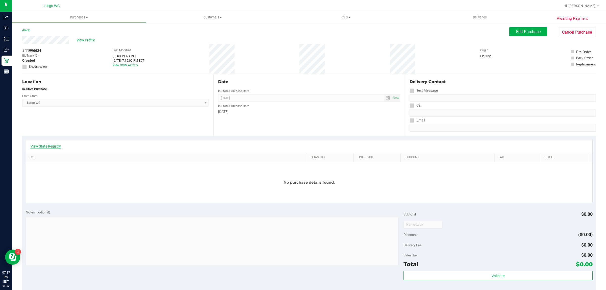
click at [46, 145] on link "View State Registry" at bounding box center [46, 146] width 30 height 5
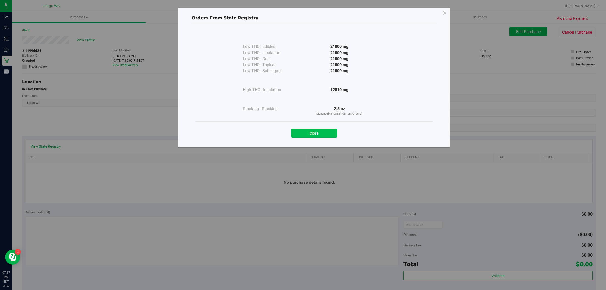
click at [316, 135] on button "Close" at bounding box center [314, 132] width 46 height 9
